Goal: Information Seeking & Learning: Learn about a topic

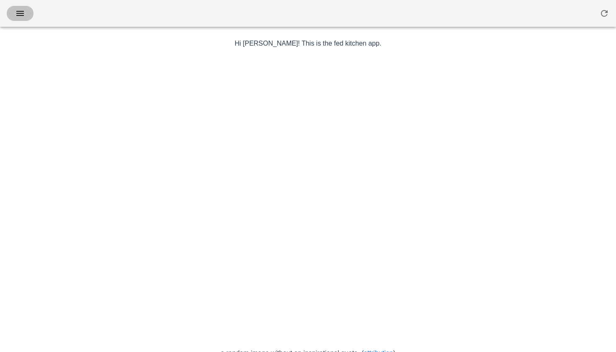
click at [17, 19] on button "button" at bounding box center [20, 13] width 27 height 15
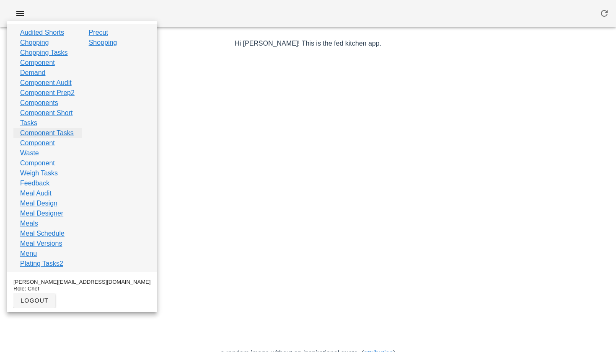
click at [49, 138] on link "Component Tasks" at bounding box center [47, 133] width 54 height 10
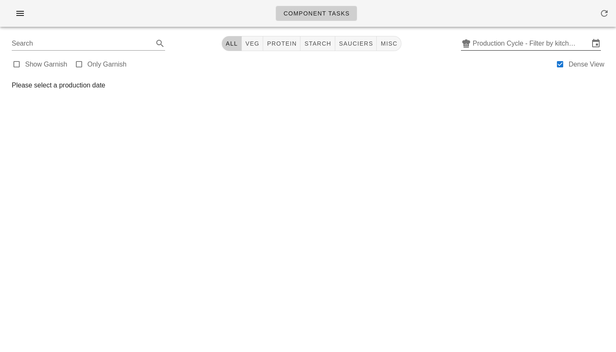
click at [491, 48] on input "Production Cycle - Filter by kitchen production schedules" at bounding box center [531, 43] width 117 height 13
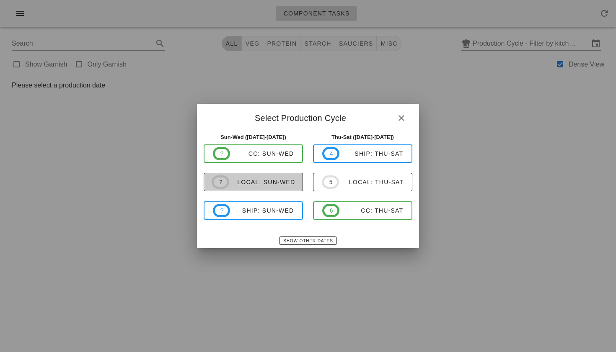
click at [275, 181] on div "local: Sun-Wed" at bounding box center [262, 182] width 66 height 7
type input "local: Sun-Wed ([DATE]-[DATE])"
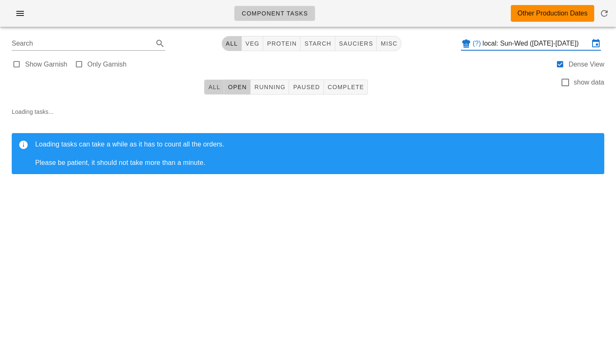
click at [216, 91] on button "All" at bounding box center [214, 87] width 20 height 15
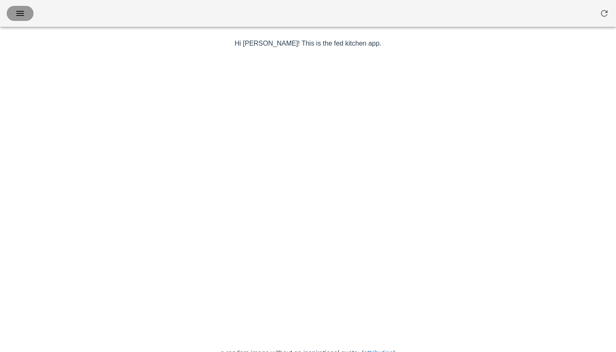
click at [18, 15] on icon "button" at bounding box center [20, 13] width 10 height 10
click at [21, 16] on icon "button" at bounding box center [20, 13] width 10 height 10
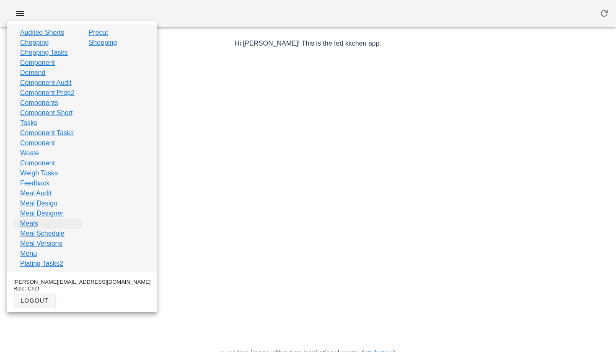
click at [37, 229] on link "Meals" at bounding box center [29, 224] width 18 height 10
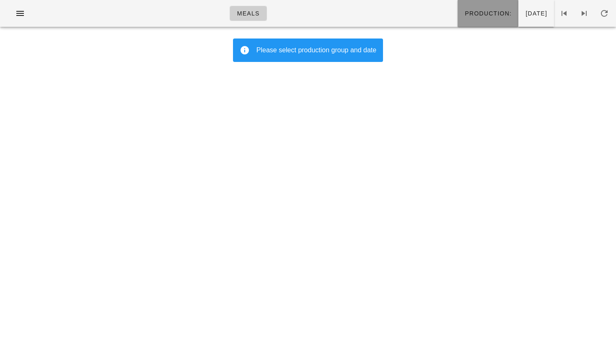
click at [464, 13] on span "Production:" at bounding box center [487, 13] width 47 height 7
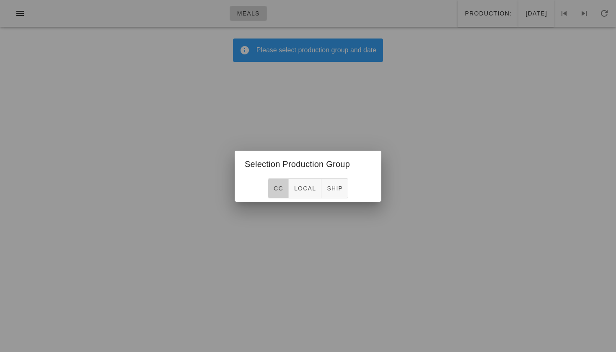
click at [276, 184] on button "CC" at bounding box center [278, 189] width 21 height 20
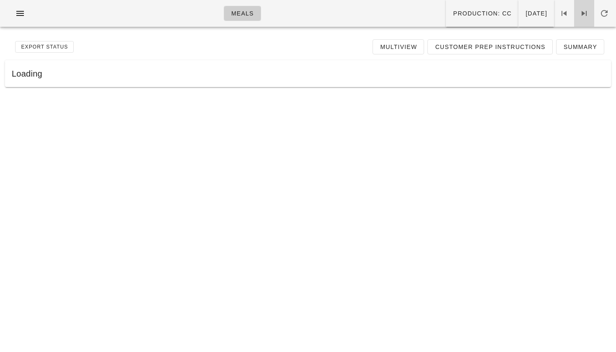
click at [586, 13] on icon at bounding box center [584, 13] width 10 height 10
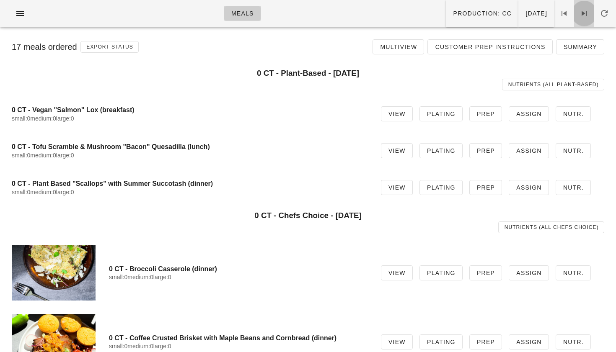
click at [576, 17] on span at bounding box center [584, 13] width 20 height 10
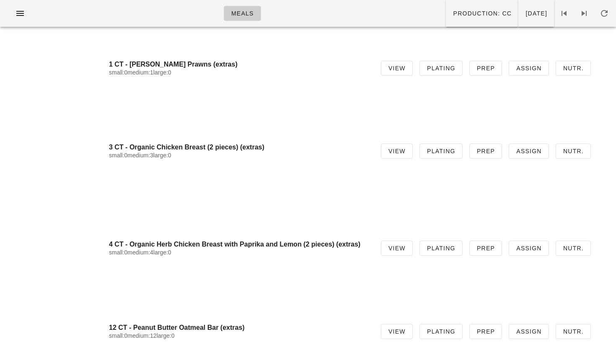
scroll to position [4779, 0]
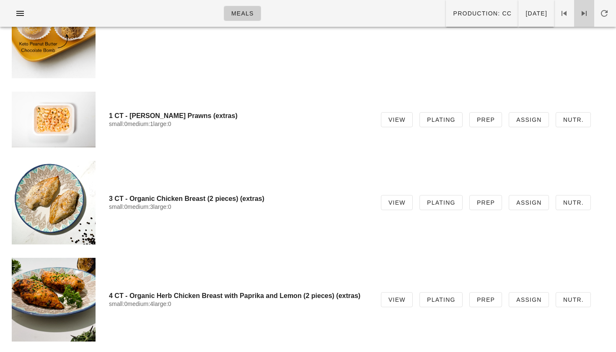
click at [581, 16] on icon at bounding box center [584, 13] width 10 height 10
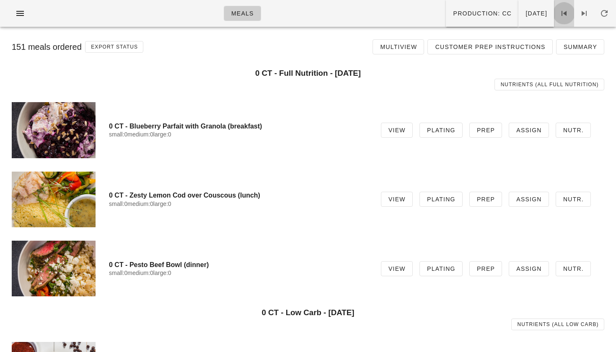
click at [568, 13] on icon at bounding box center [564, 13] width 10 height 10
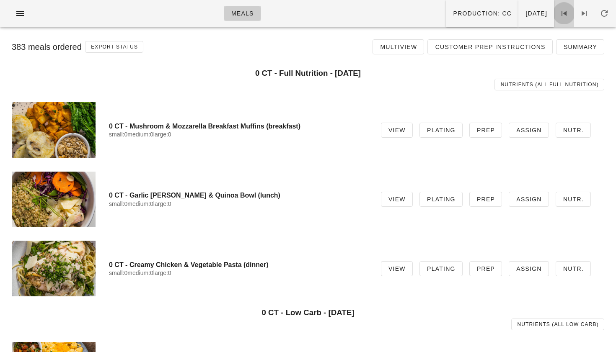
click at [568, 13] on icon at bounding box center [564, 13] width 10 height 10
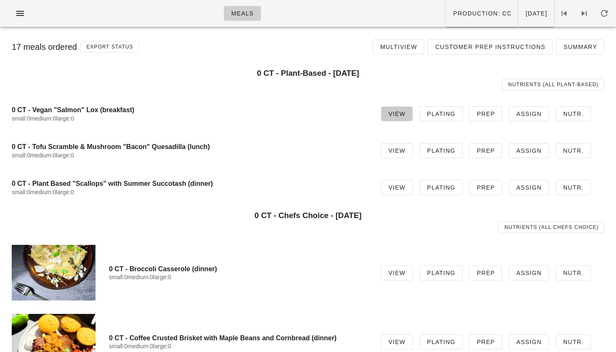
click at [387, 113] on link "View" at bounding box center [397, 113] width 32 height 15
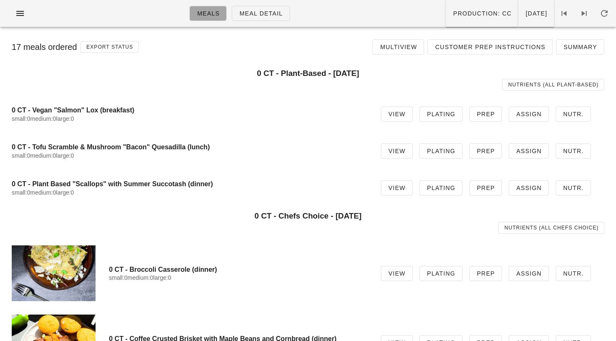
click at [206, 14] on link "Meals" at bounding box center [207, 13] width 37 height 15
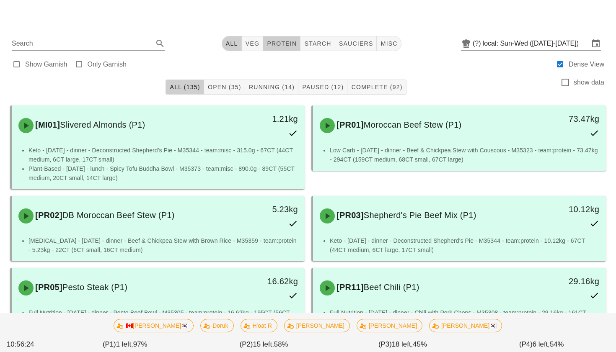
click at [280, 45] on span "protein" at bounding box center [282, 43] width 30 height 7
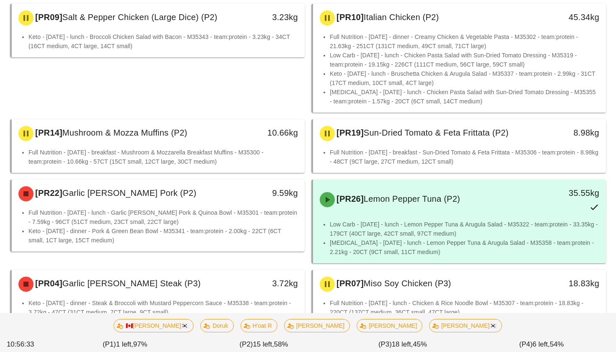
scroll to position [525, 0]
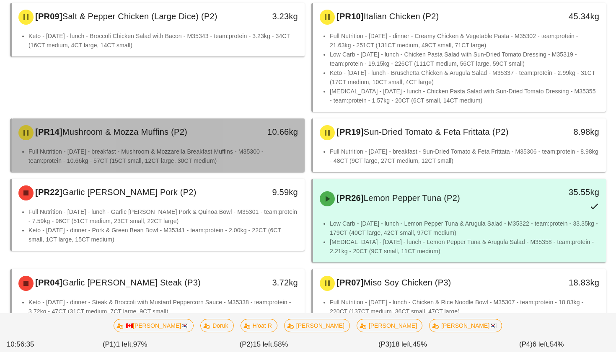
click at [264, 159] on li "Full Nutrition - [DATE] - breakfast - Mushroom & Mozzarella Breakfast Muffins -…" at bounding box center [164, 156] width 270 height 18
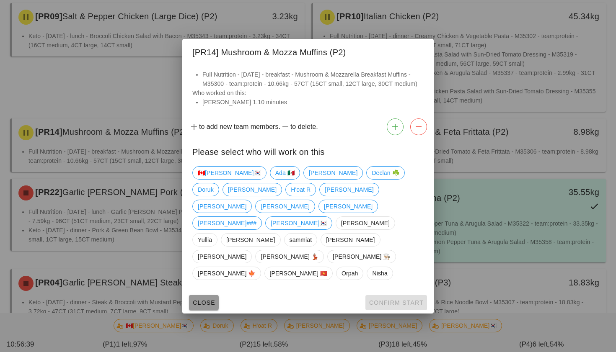
click at [203, 300] on span "Close" at bounding box center [203, 303] width 23 height 7
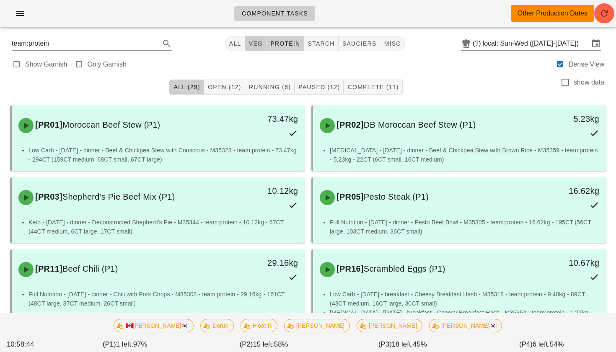
click at [249, 44] on span "veg" at bounding box center [256, 43] width 15 height 7
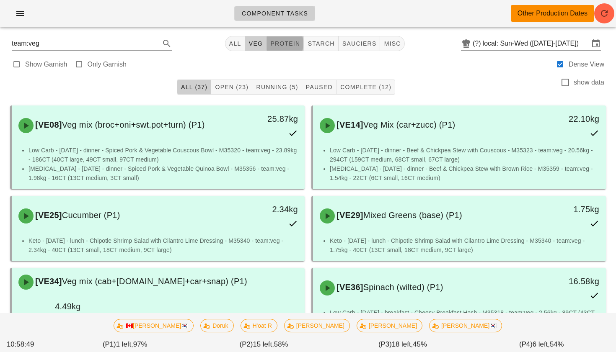
click at [277, 39] on button "protein" at bounding box center [285, 43] width 37 height 15
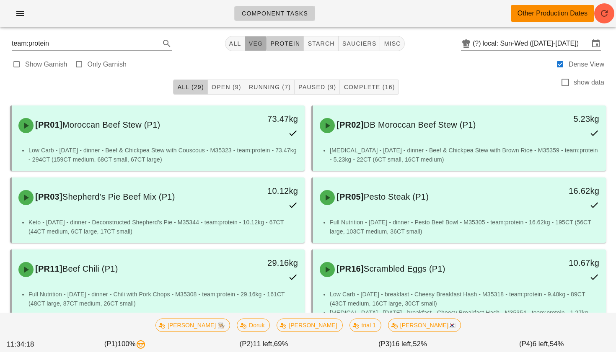
click at [260, 42] on span "veg" at bounding box center [256, 43] width 15 height 7
type input "team:veg"
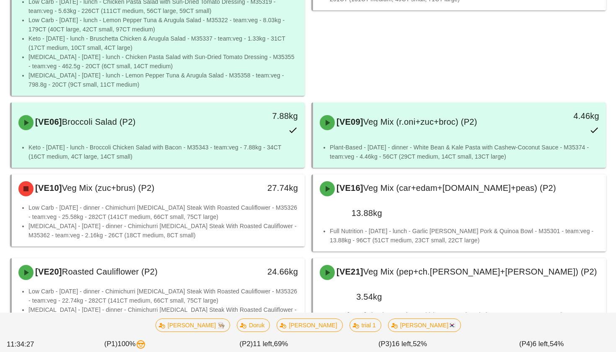
scroll to position [526, 0]
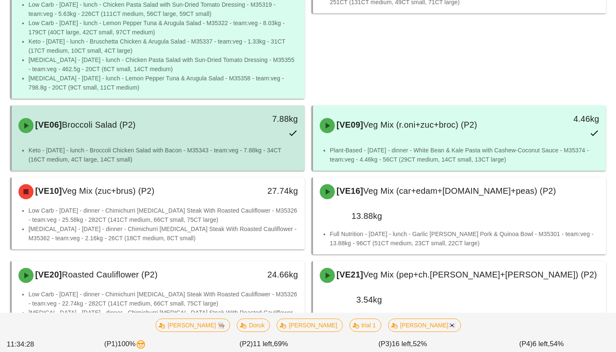
click at [256, 149] on li "Keto - [DATE] - lunch - Broccoli Chicken Salad with Bacon - M35343 - team:veg -…" at bounding box center [164, 155] width 270 height 18
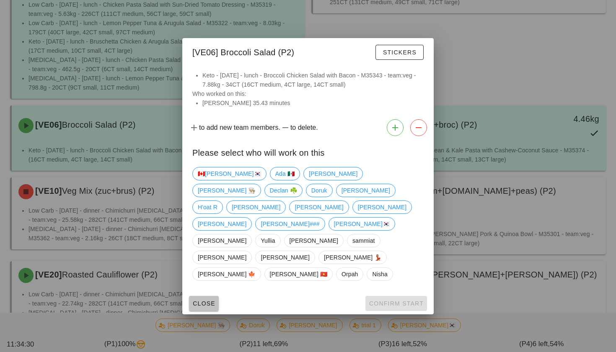
click at [200, 301] on span "Close" at bounding box center [203, 304] width 23 height 7
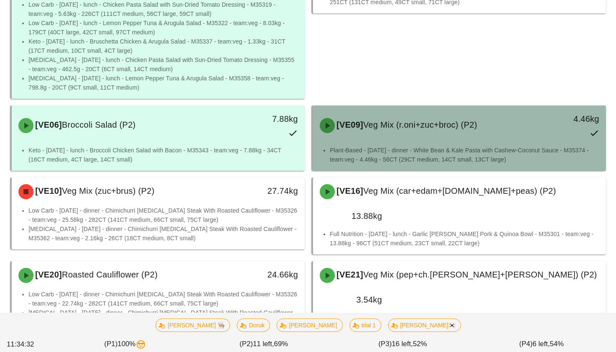
click at [364, 142] on div "[VE09] Veg Mix (r.oni+zuc+broc) (P2) 4.46kg" at bounding box center [460, 125] width 290 height 37
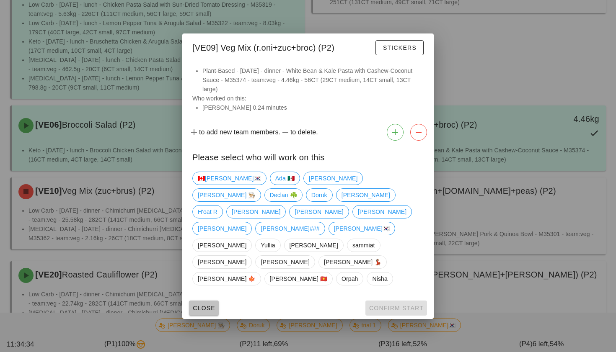
click at [213, 305] on span "Close" at bounding box center [203, 308] width 23 height 7
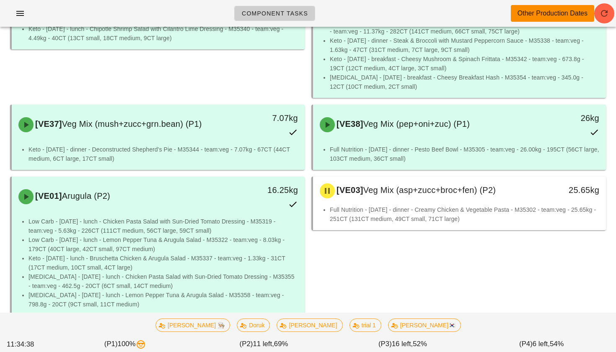
scroll to position [308, 0]
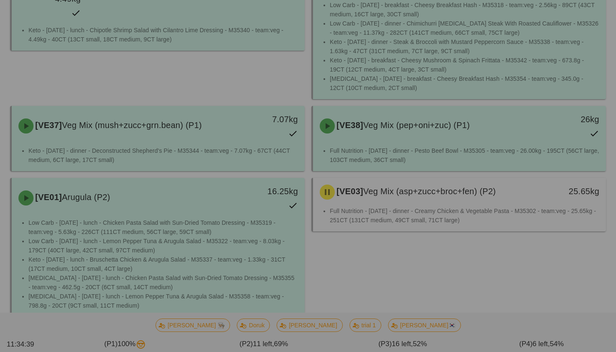
scroll to position [526, 0]
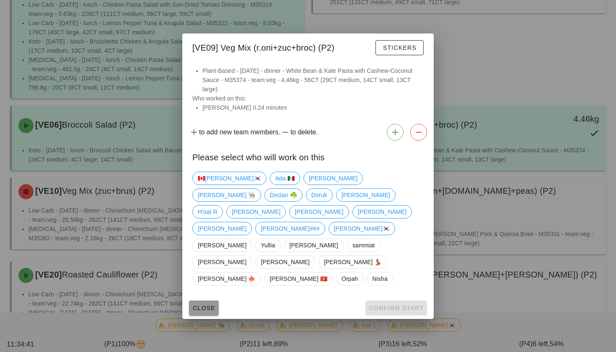
click at [201, 305] on span "Close" at bounding box center [203, 308] width 23 height 7
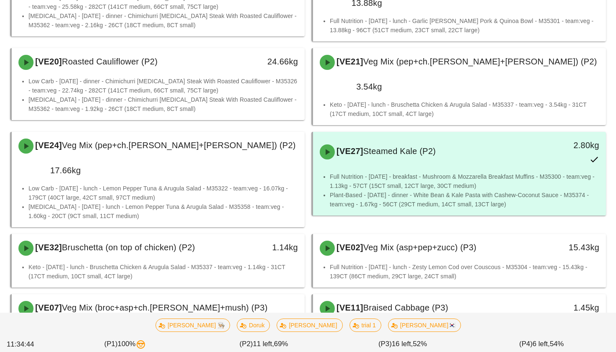
scroll to position [741, 0]
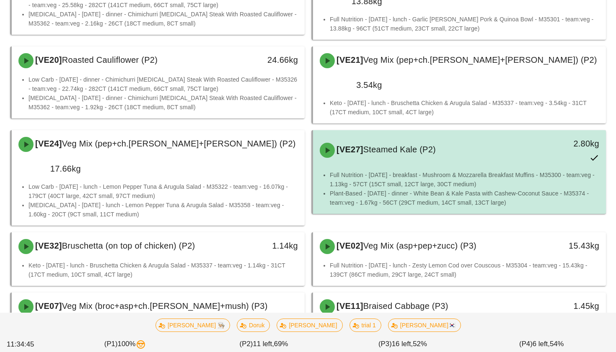
click at [353, 189] on li "Plant-Based - Monday - dinner - White Bean & Kale Pasta with Cashew-Coconut Sau…" at bounding box center [465, 198] width 270 height 18
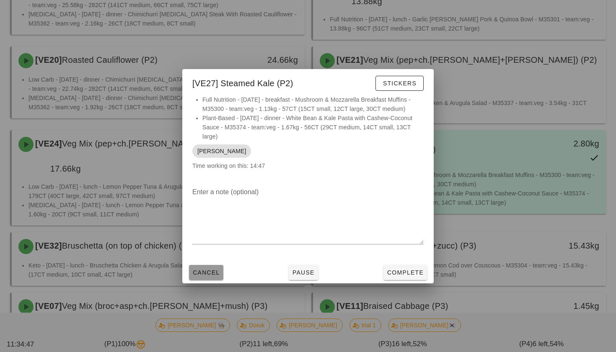
click at [209, 276] on span "Cancel" at bounding box center [206, 273] width 28 height 7
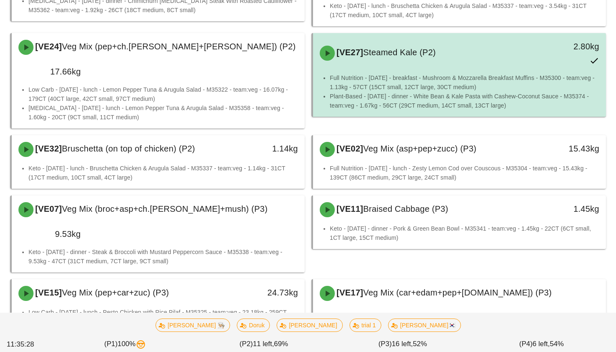
scroll to position [841, 0]
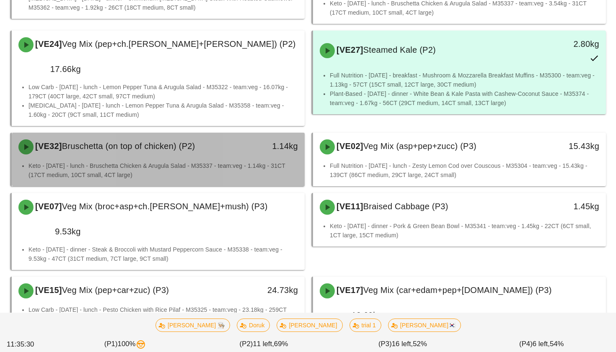
click at [267, 161] on li "Keto - Monday - lunch - Bruschetta Chicken & Arugula Salad - M35337 - team:veg …" at bounding box center [164, 170] width 270 height 18
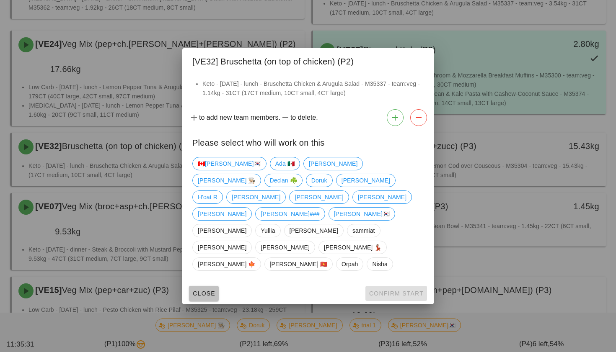
click at [207, 286] on button "Close" at bounding box center [204, 293] width 30 height 15
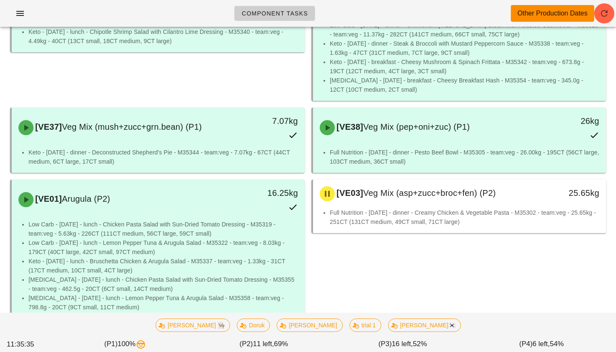
scroll to position [286, 0]
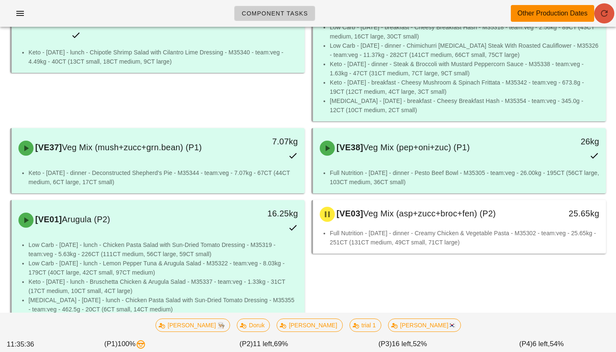
click at [601, 16] on icon "button" at bounding box center [604, 13] width 10 height 10
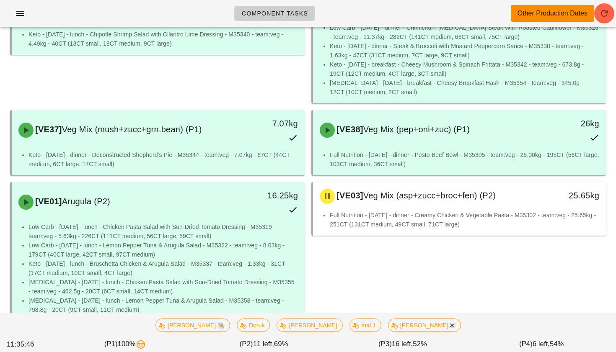
scroll to position [326, 0]
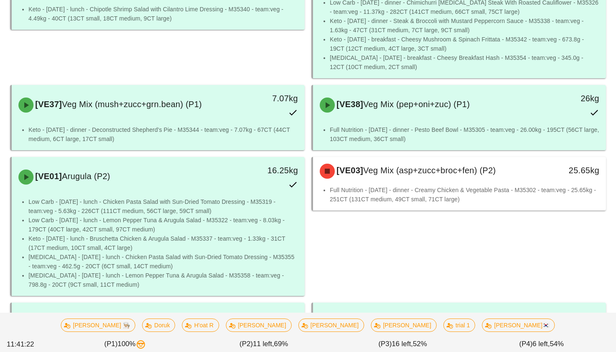
scroll to position [330, 0]
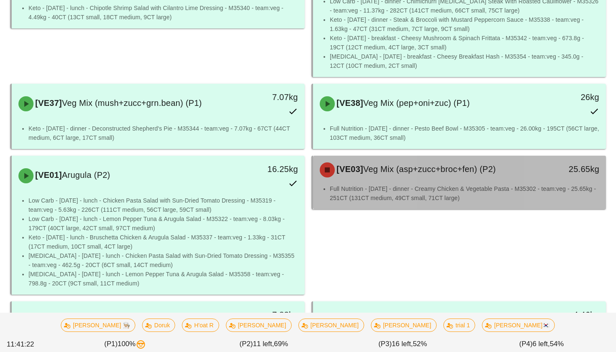
click at [395, 201] on li "Full Nutrition - [DATE] - dinner - Creamy Chicken & Vegetable Pasta - M35302 - …" at bounding box center [465, 193] width 270 height 18
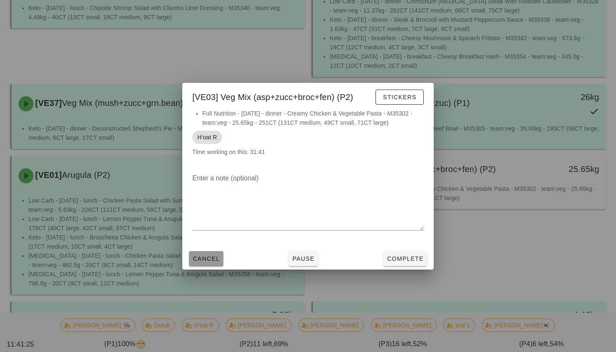
click at [207, 263] on button "Cancel" at bounding box center [206, 258] width 34 height 15
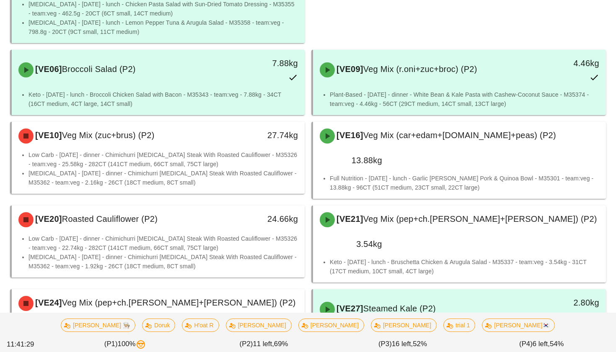
scroll to position [592, 0]
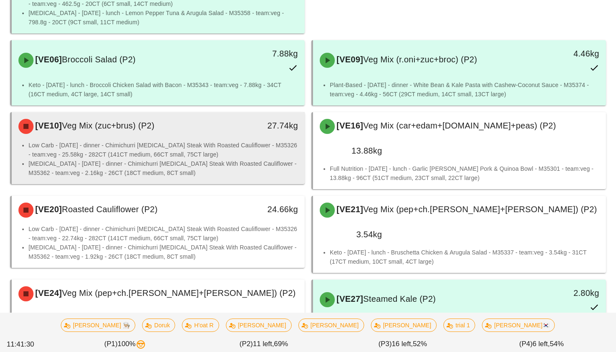
click at [241, 168] on li "[MEDICAL_DATA] - [DATE] - dinner - Chimichurri [MEDICAL_DATA] Steak With Roaste…" at bounding box center [164, 168] width 270 height 18
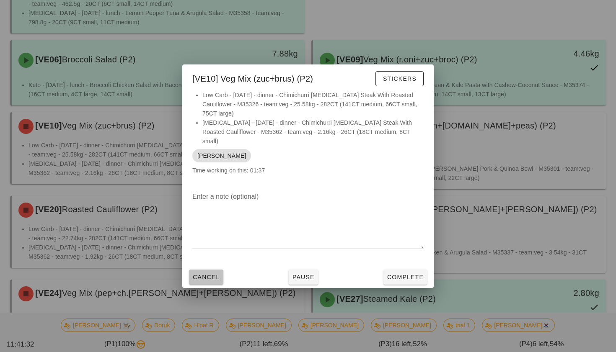
click at [214, 274] on span "Cancel" at bounding box center [206, 277] width 28 height 7
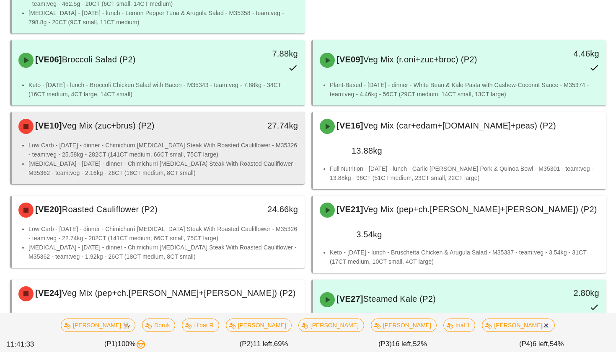
click at [252, 130] on div "27.74kg" at bounding box center [267, 125] width 62 height 13
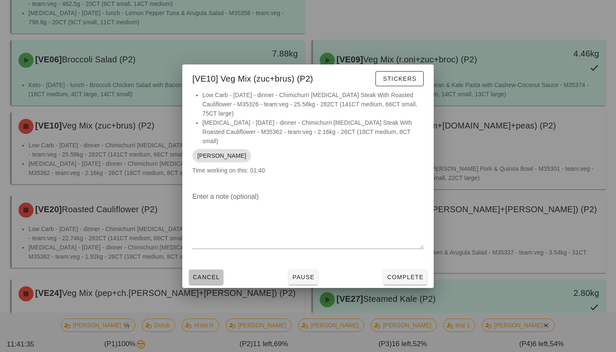
click at [210, 272] on button "Cancel" at bounding box center [206, 277] width 34 height 15
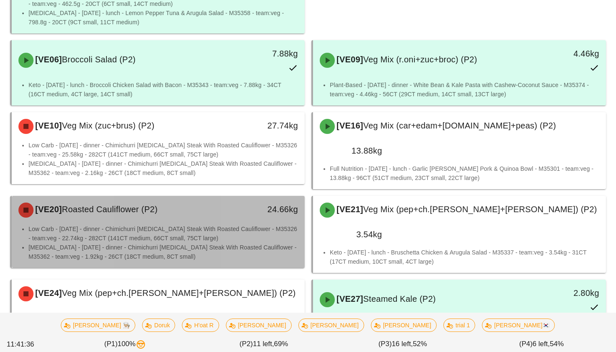
click at [218, 237] on li "Low Carb - [DATE] - dinner - Chimichurri [MEDICAL_DATA] Steak With Roasted Caul…" at bounding box center [164, 234] width 270 height 18
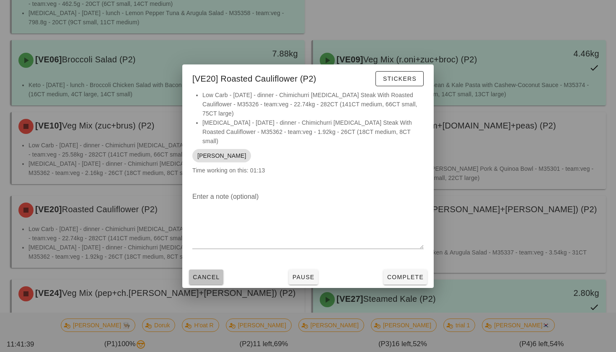
click at [207, 274] on span "Cancel" at bounding box center [206, 277] width 28 height 7
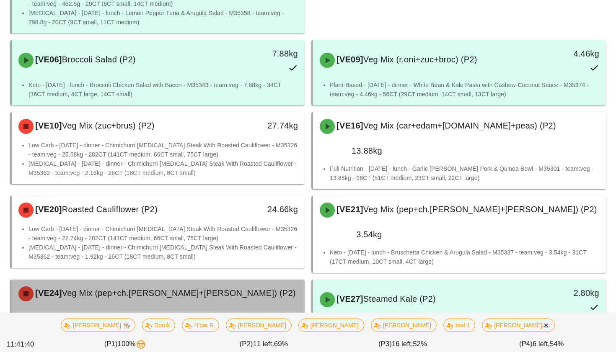
click at [200, 286] on div "[VE24] Veg Mix (pep+ch.tom+cuc) (P2)" at bounding box center [158, 294] width 290 height 25
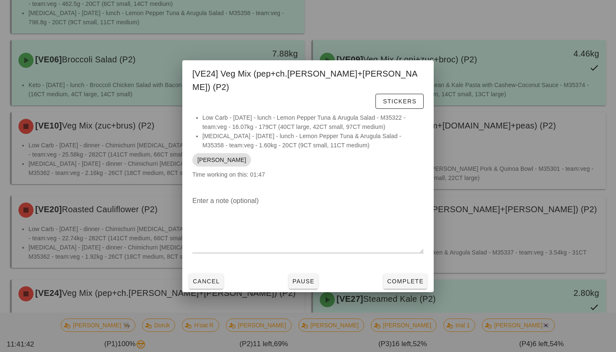
click at [206, 271] on div "Cancel Pause Complete" at bounding box center [307, 282] width 251 height 22
click at [207, 278] on span "Cancel" at bounding box center [206, 281] width 28 height 7
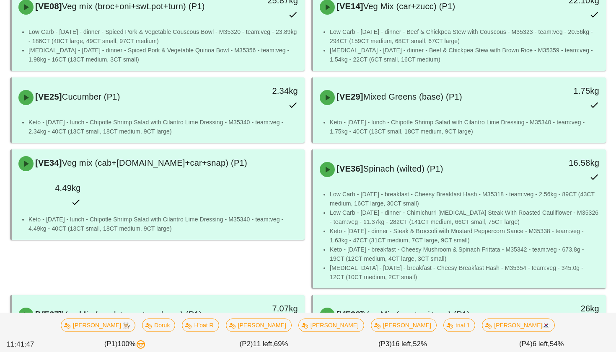
scroll to position [119, 0]
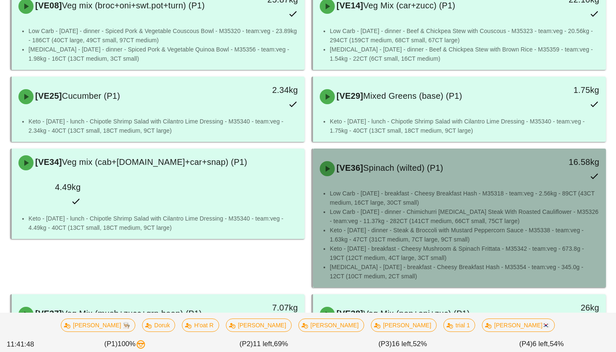
click at [397, 215] on li "Low Carb - [DATE] - dinner - Chimichurri [MEDICAL_DATA] Steak With Roasted Caul…" at bounding box center [465, 216] width 270 height 18
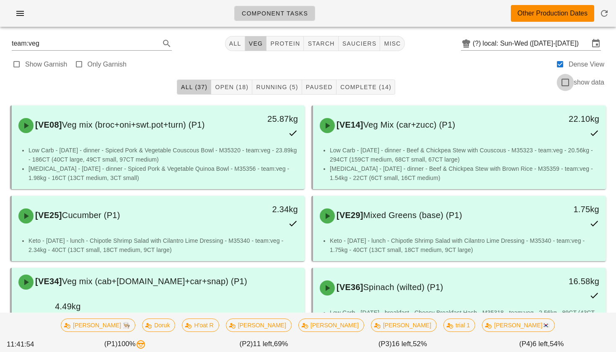
click at [566, 84] on div at bounding box center [565, 82] width 14 height 14
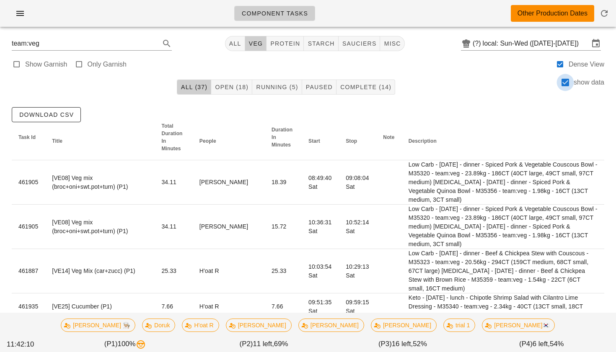
click at [565, 86] on div at bounding box center [565, 82] width 14 height 14
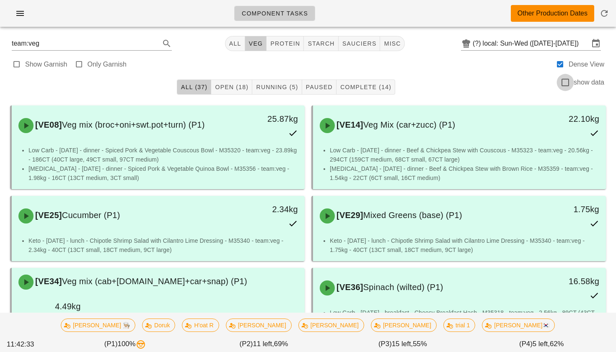
click at [566, 84] on div at bounding box center [565, 82] width 14 height 14
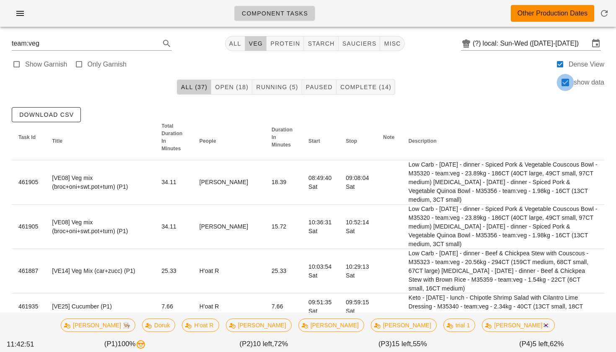
click at [563, 86] on div at bounding box center [565, 82] width 14 height 14
checkbox input "false"
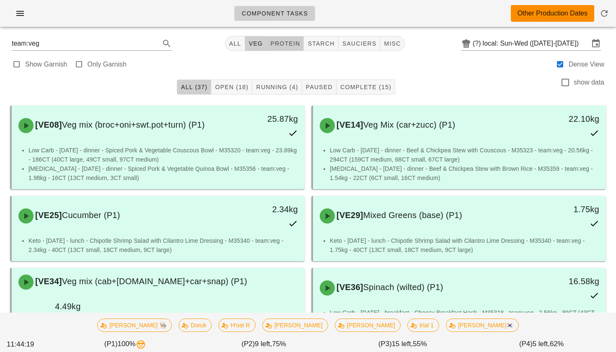
click at [275, 42] on span "protein" at bounding box center [285, 43] width 30 height 7
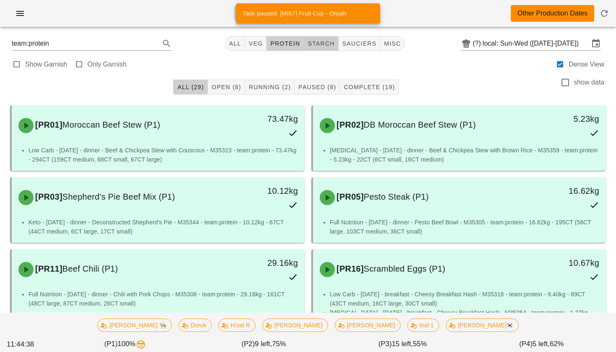
click at [321, 45] on span "starch" at bounding box center [320, 43] width 27 height 7
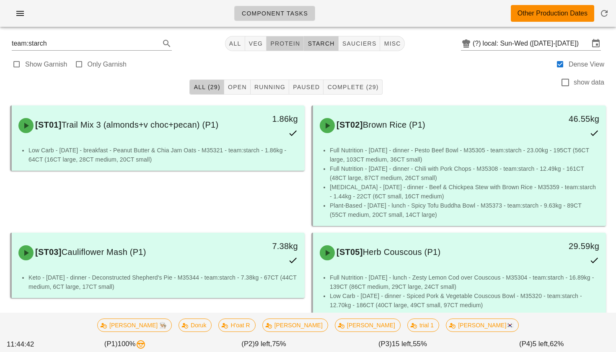
click at [282, 44] on span "protein" at bounding box center [285, 43] width 30 height 7
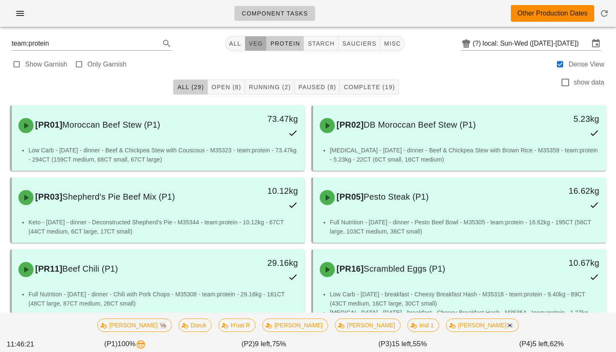
click at [252, 44] on span "veg" at bounding box center [256, 43] width 15 height 7
type input "team:veg"
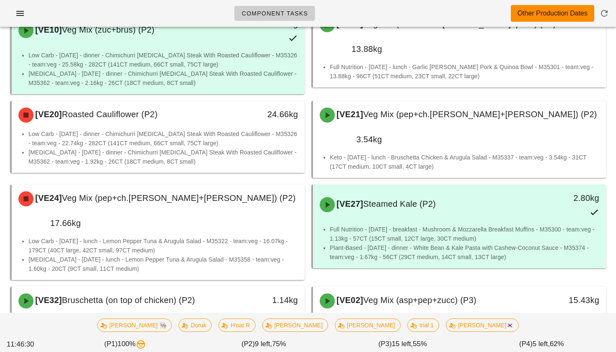
scroll to position [689, 0]
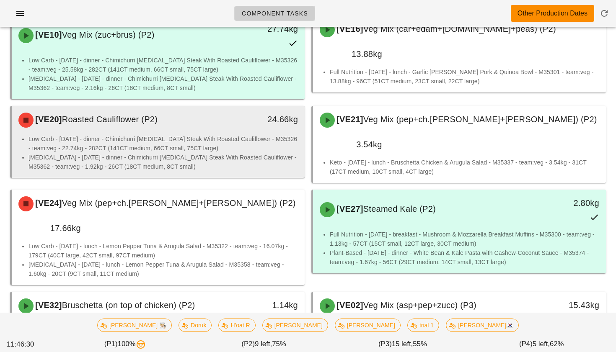
click at [207, 130] on div "[VE20] Roasted Cauliflower (P2)" at bounding box center [121, 120] width 217 height 25
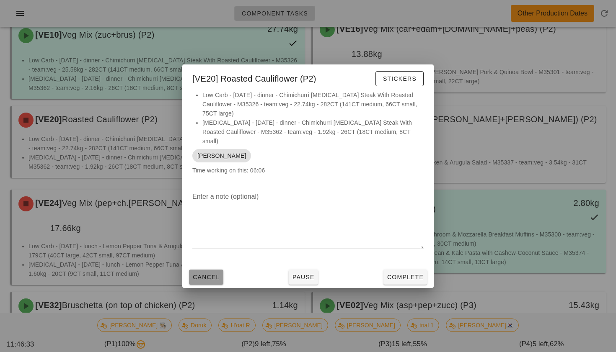
click at [207, 274] on span "Cancel" at bounding box center [206, 277] width 28 height 7
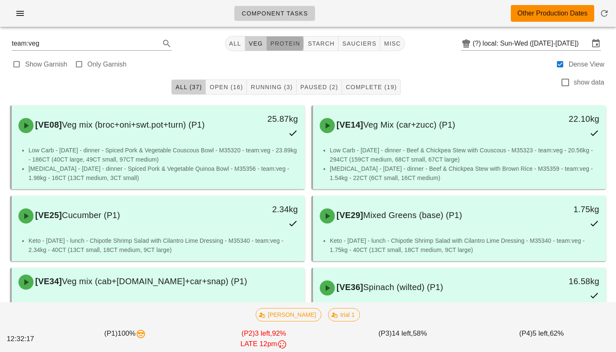
click at [296, 43] on span "protein" at bounding box center [285, 43] width 30 height 7
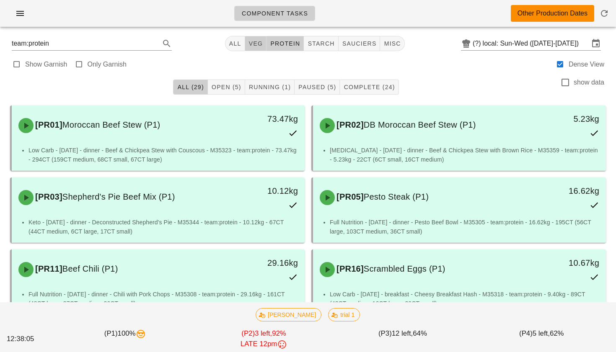
click at [251, 44] on span "veg" at bounding box center [256, 43] width 15 height 7
type input "team:veg"
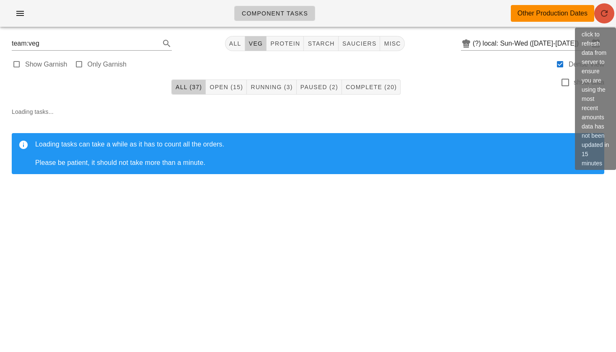
click at [603, 18] on icon "button" at bounding box center [604, 13] width 10 height 10
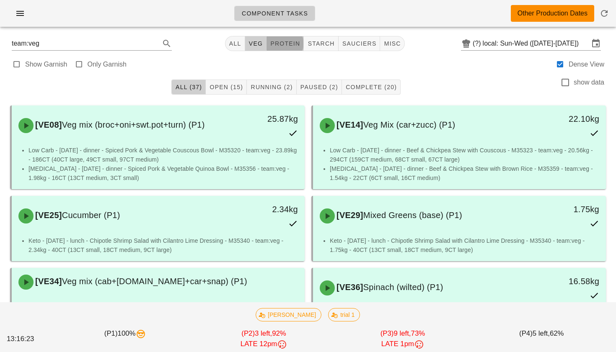
click at [295, 43] on span "protein" at bounding box center [285, 43] width 30 height 7
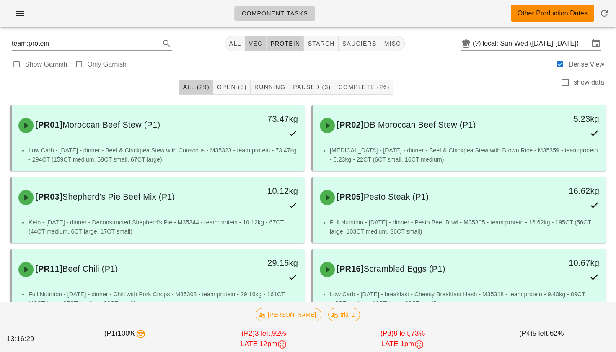
click at [257, 46] on span "veg" at bounding box center [256, 43] width 15 height 7
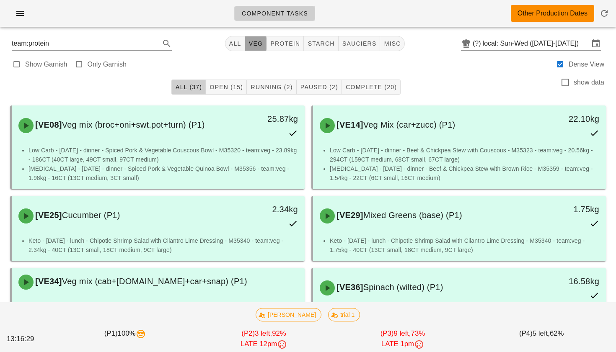
type input "team:veg"
click at [235, 47] on span "All" at bounding box center [235, 43] width 13 height 7
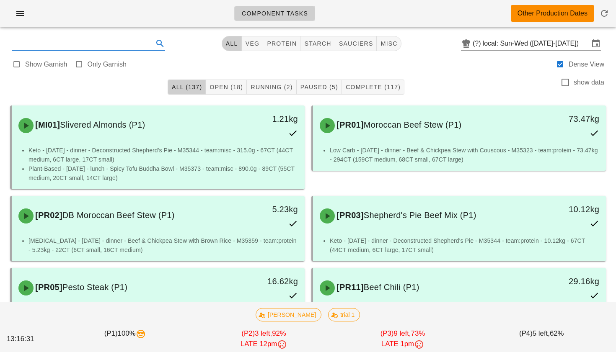
click at [121, 46] on input "text" at bounding box center [82, 43] width 140 height 13
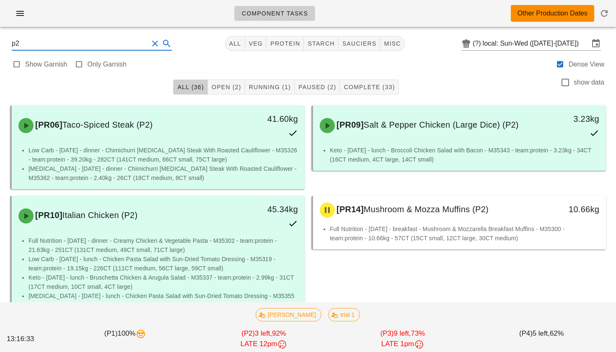
type input "p2"
click at [150, 41] on button "Clear Search" at bounding box center [155, 44] width 10 height 10
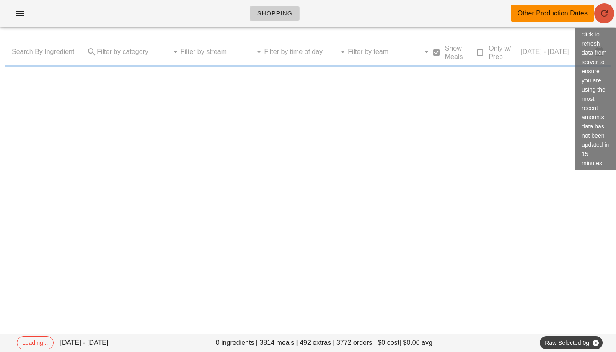
click at [610, 17] on span "button" at bounding box center [604, 13] width 20 height 10
